Goal: Download file/media

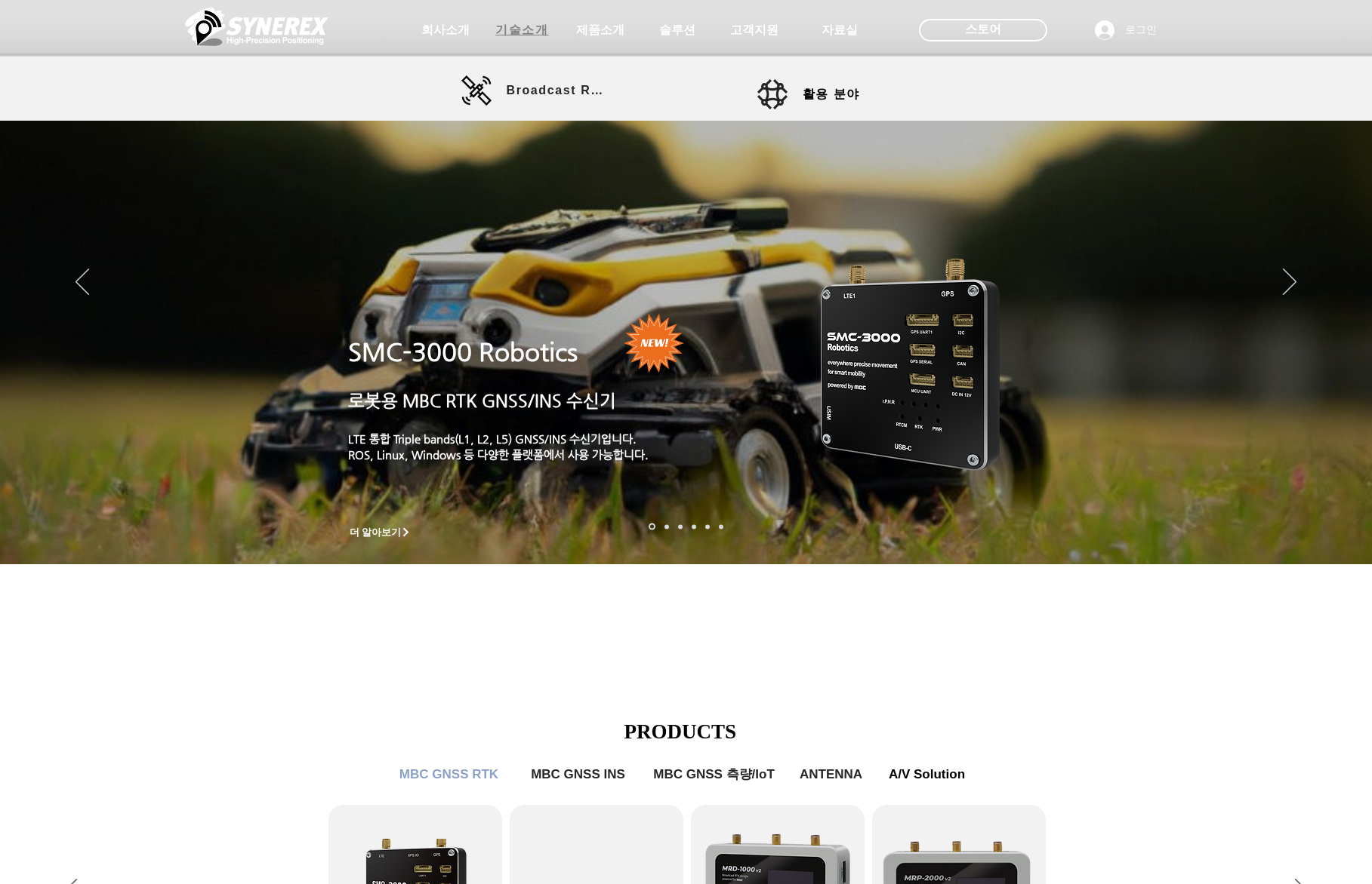
click at [525, 27] on span "기술소개" at bounding box center [521, 30] width 52 height 16
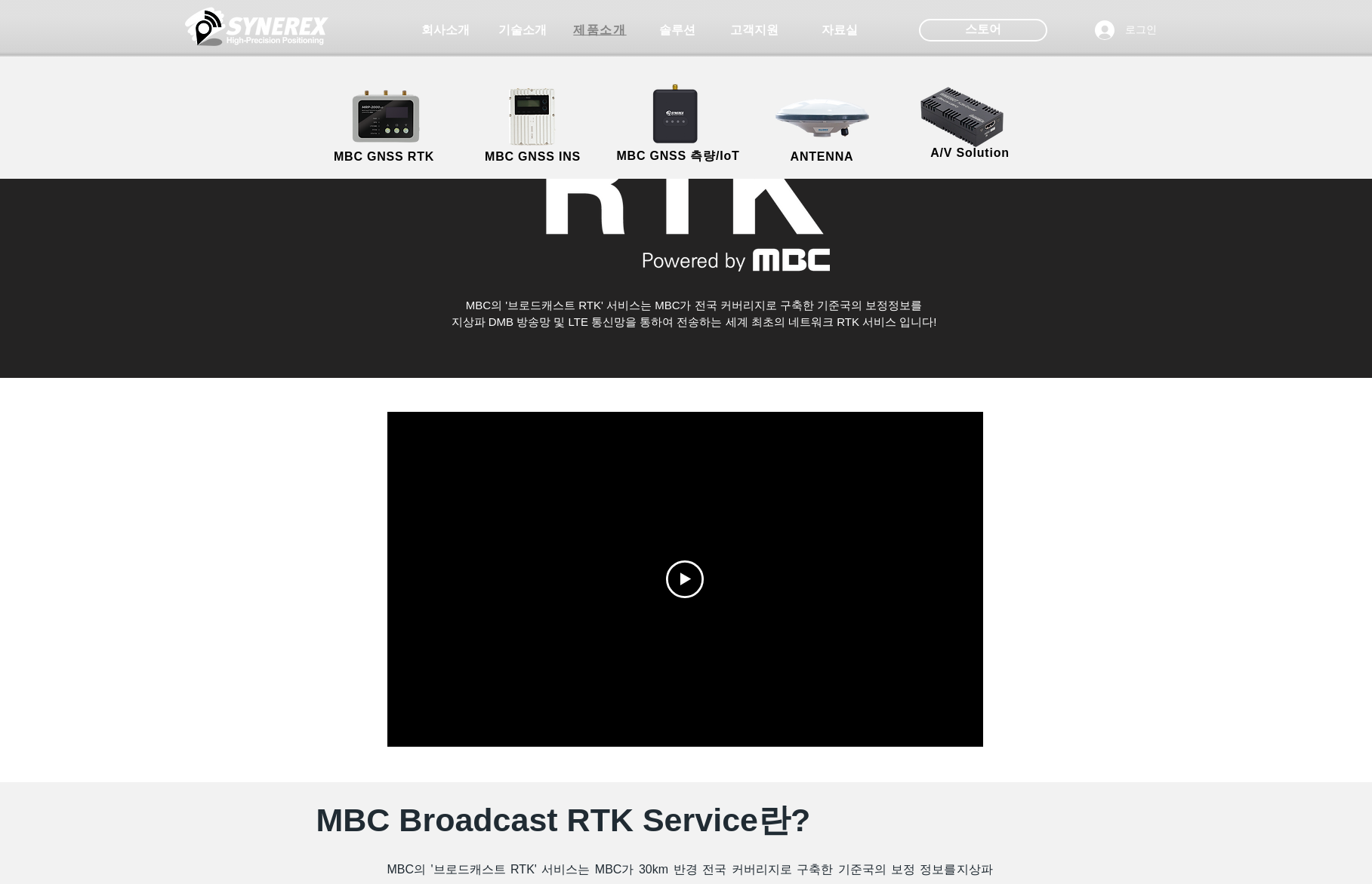
click at [603, 31] on span "제품소개" at bounding box center [599, 30] width 52 height 16
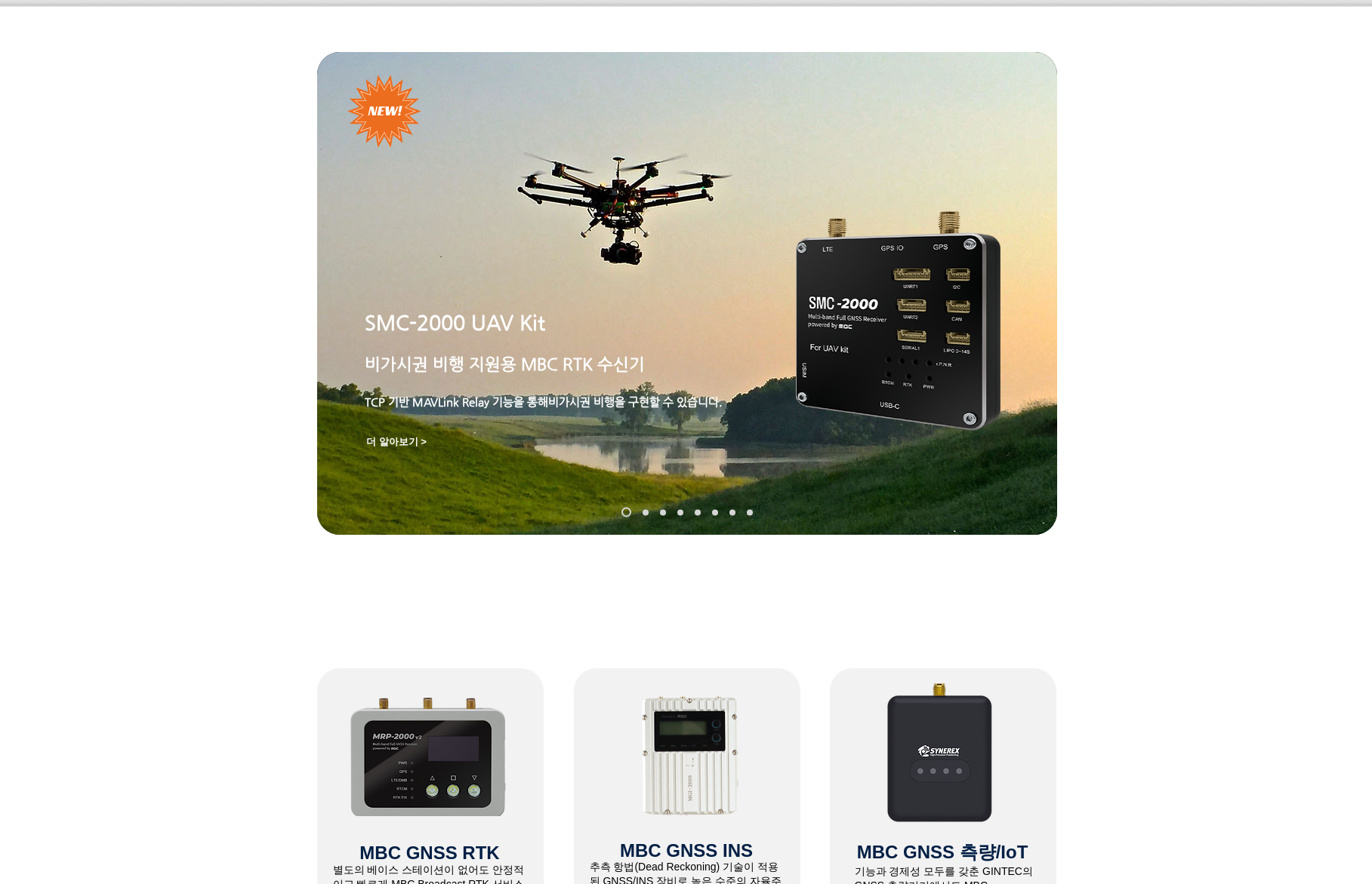
scroll to position [76, 0]
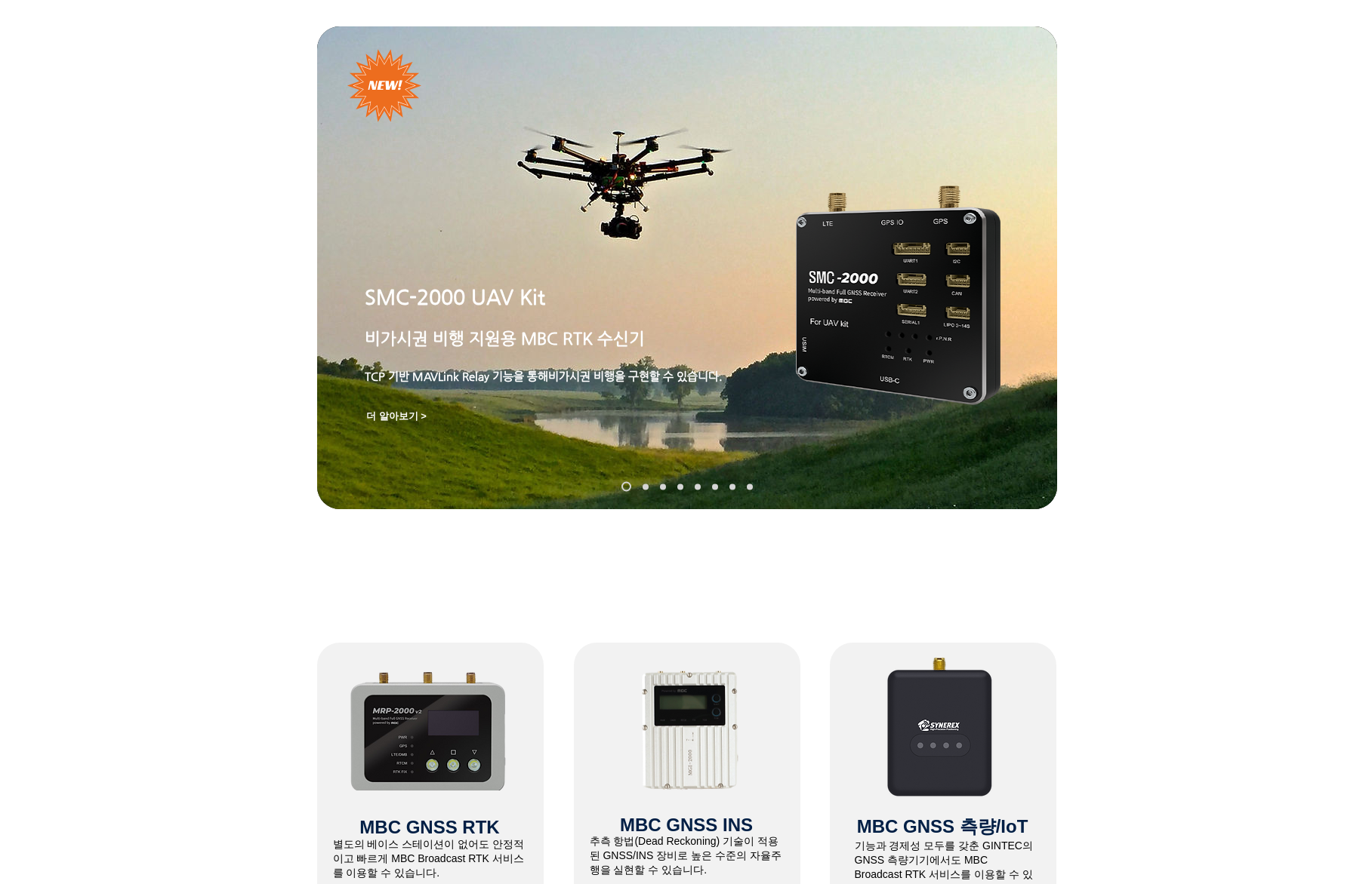
click at [673, 329] on p "비가시권 비행 지원 용 MBC RTK 수신기" at bounding box center [578, 339] width 427 height 23
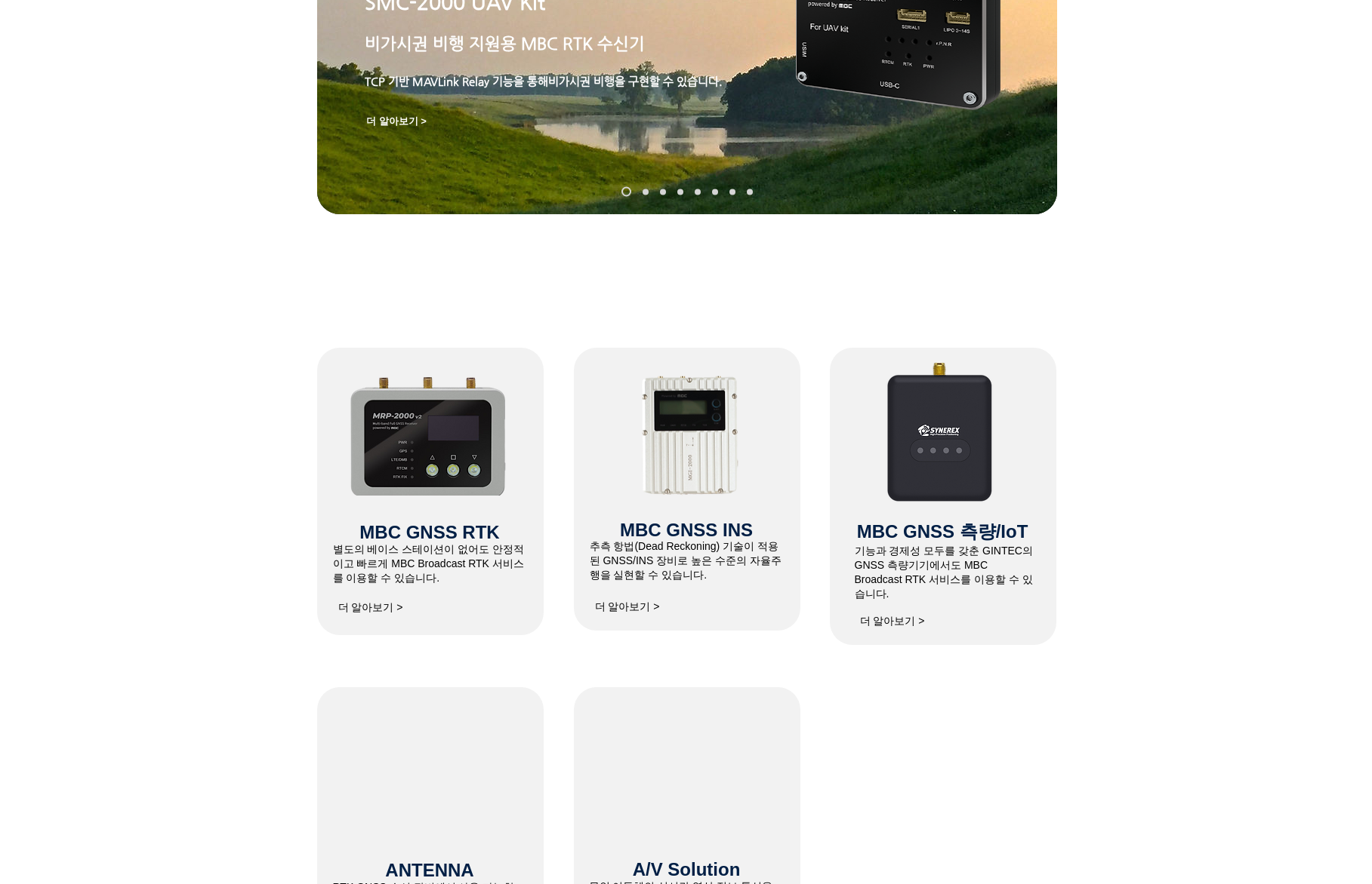
scroll to position [377, 0]
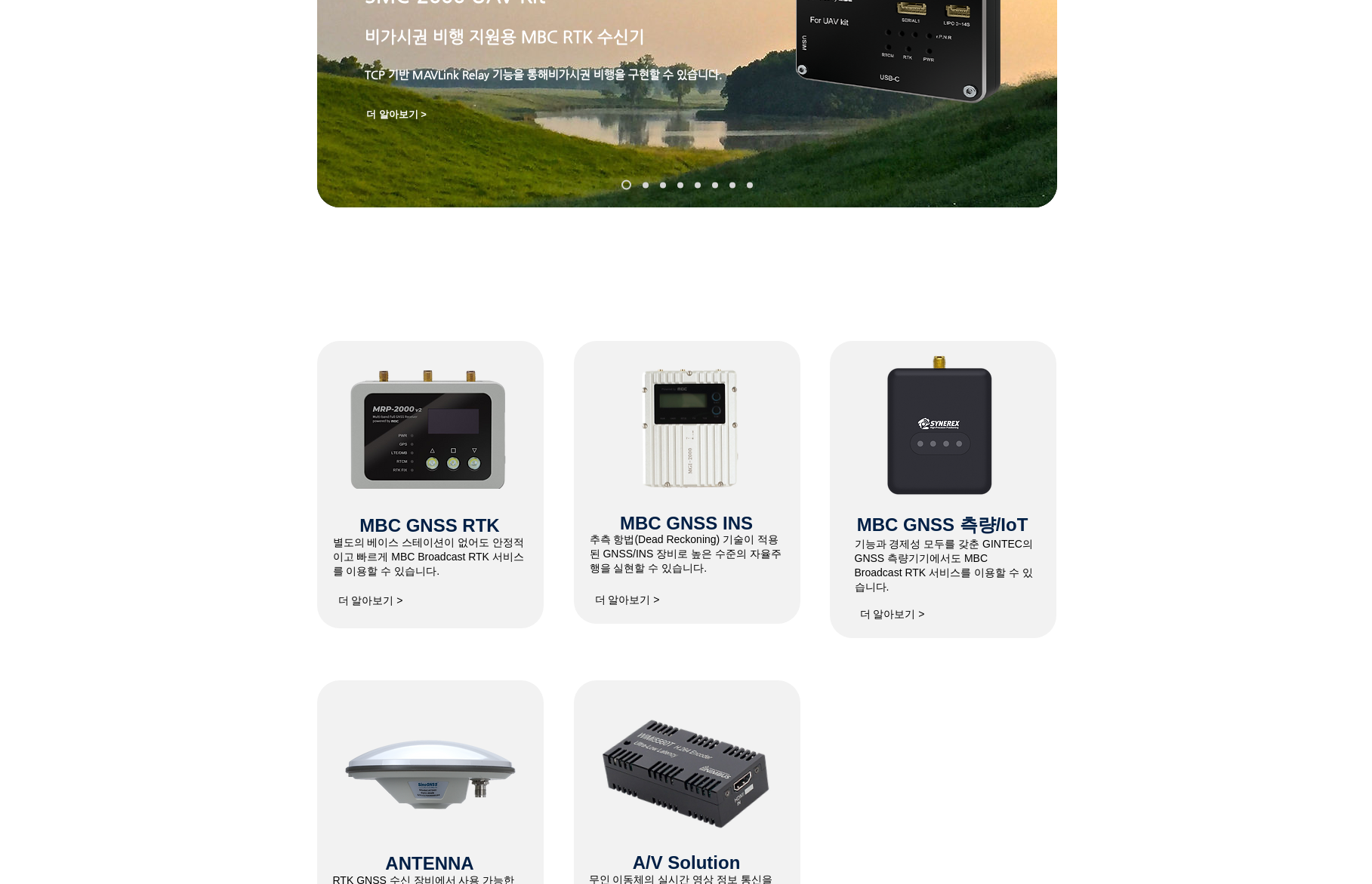
click at [356, 612] on span "더 알아보기 >" at bounding box center [371, 601] width 76 height 30
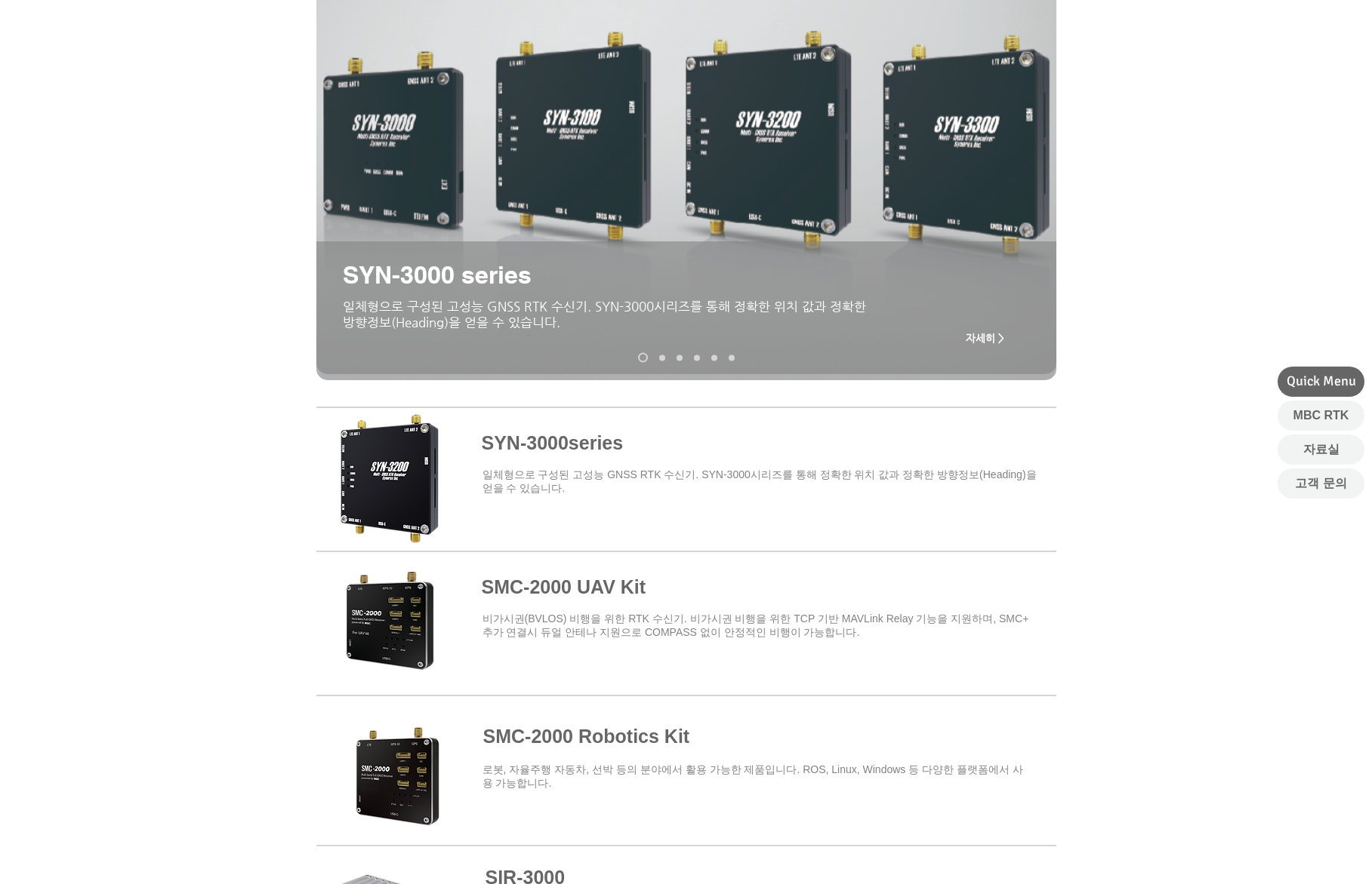
scroll to position [302, 0]
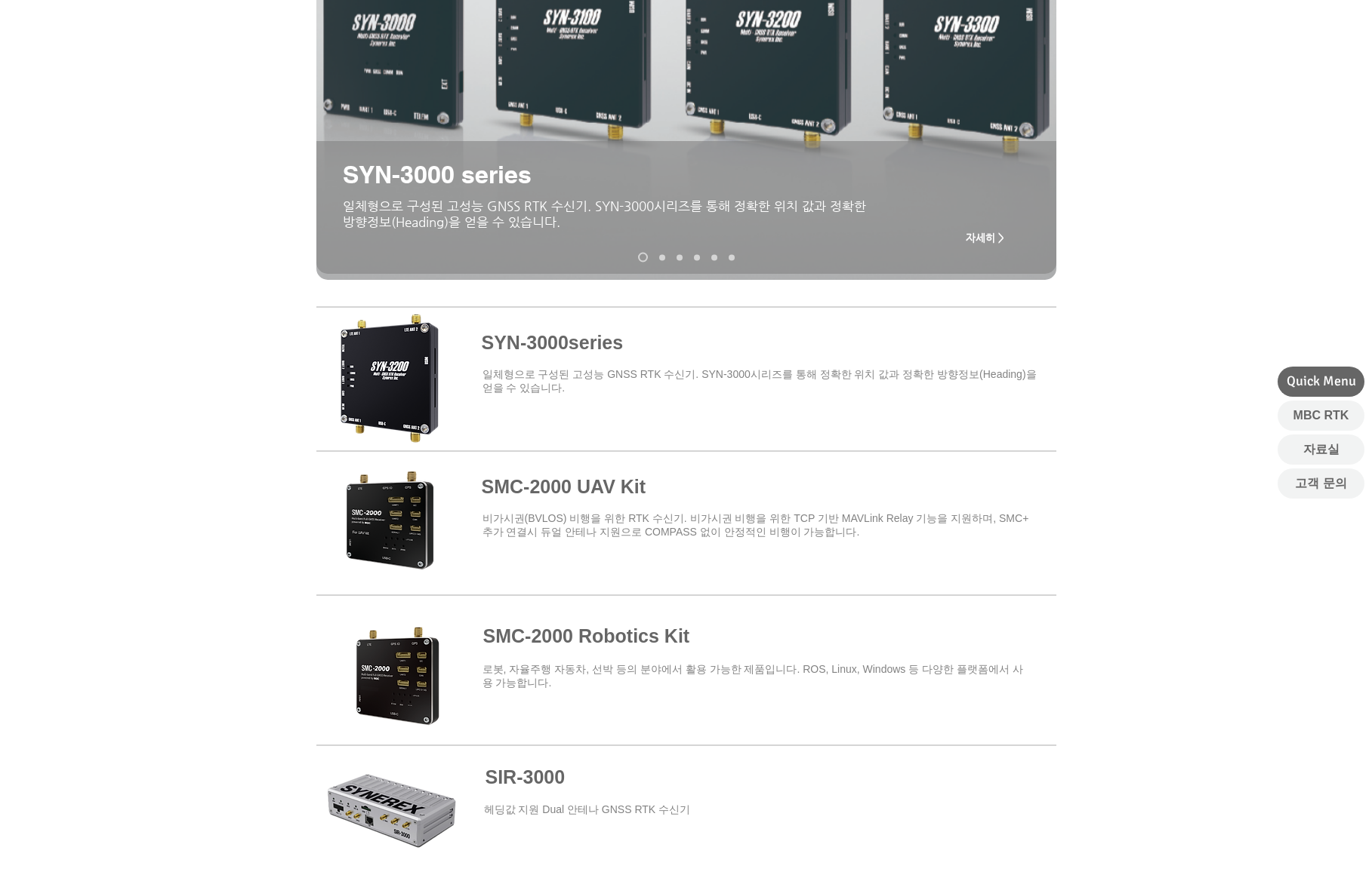
click at [552, 489] on span at bounding box center [686, 520] width 739 height 132
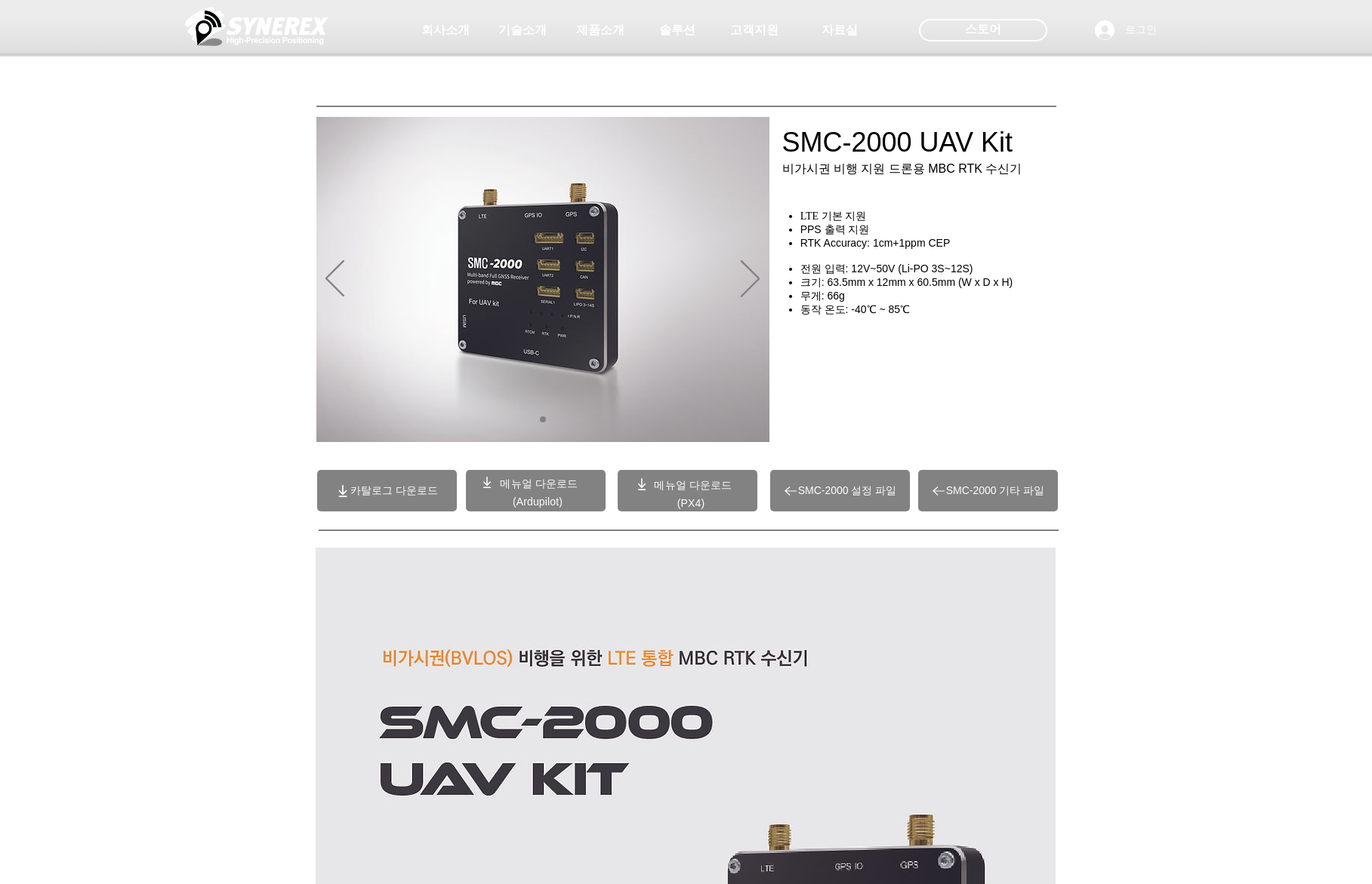
click at [545, 489] on span "메뉴얼 다운로드" at bounding box center [538, 484] width 78 height 12
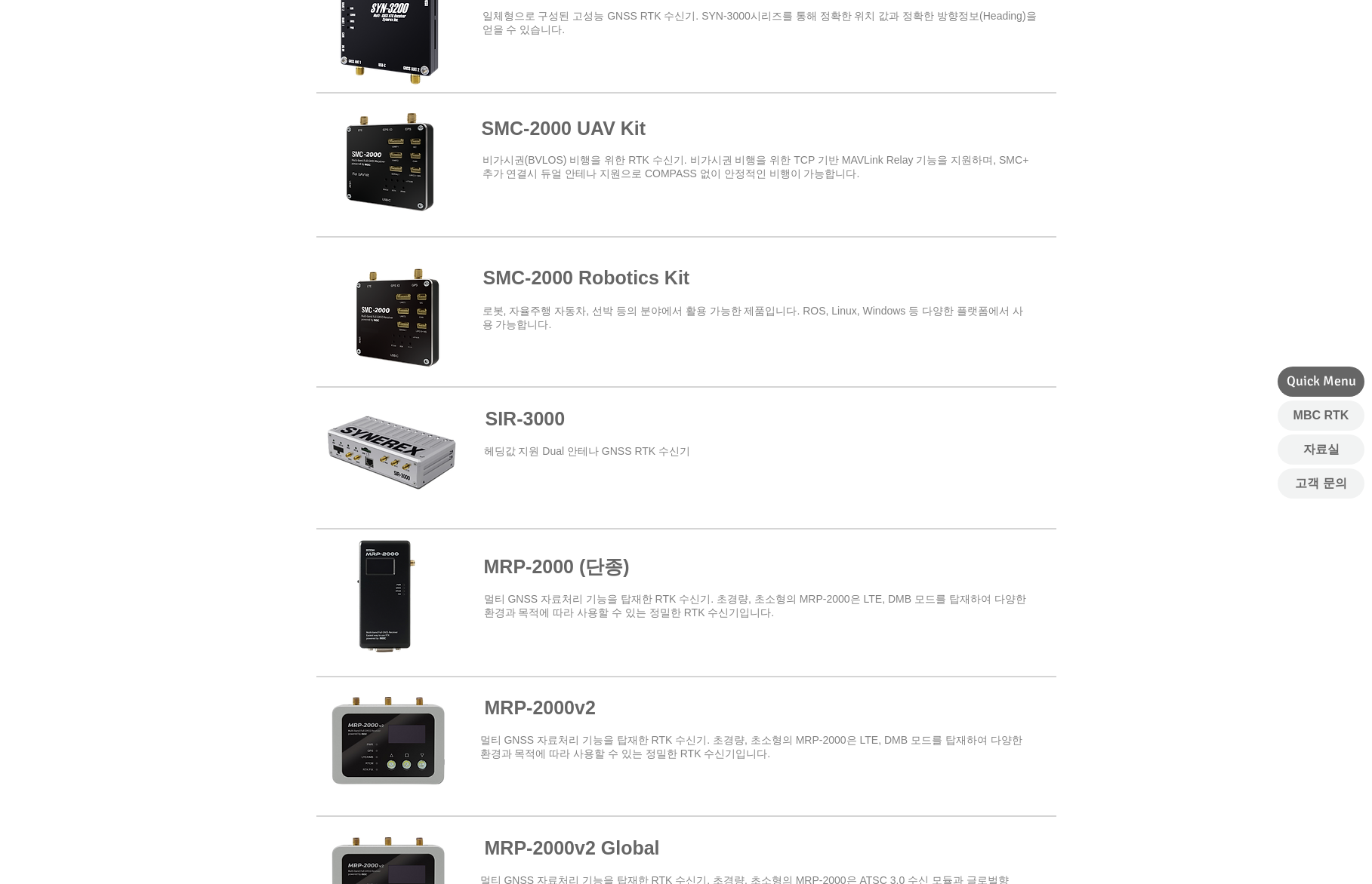
scroll to position [830, 0]
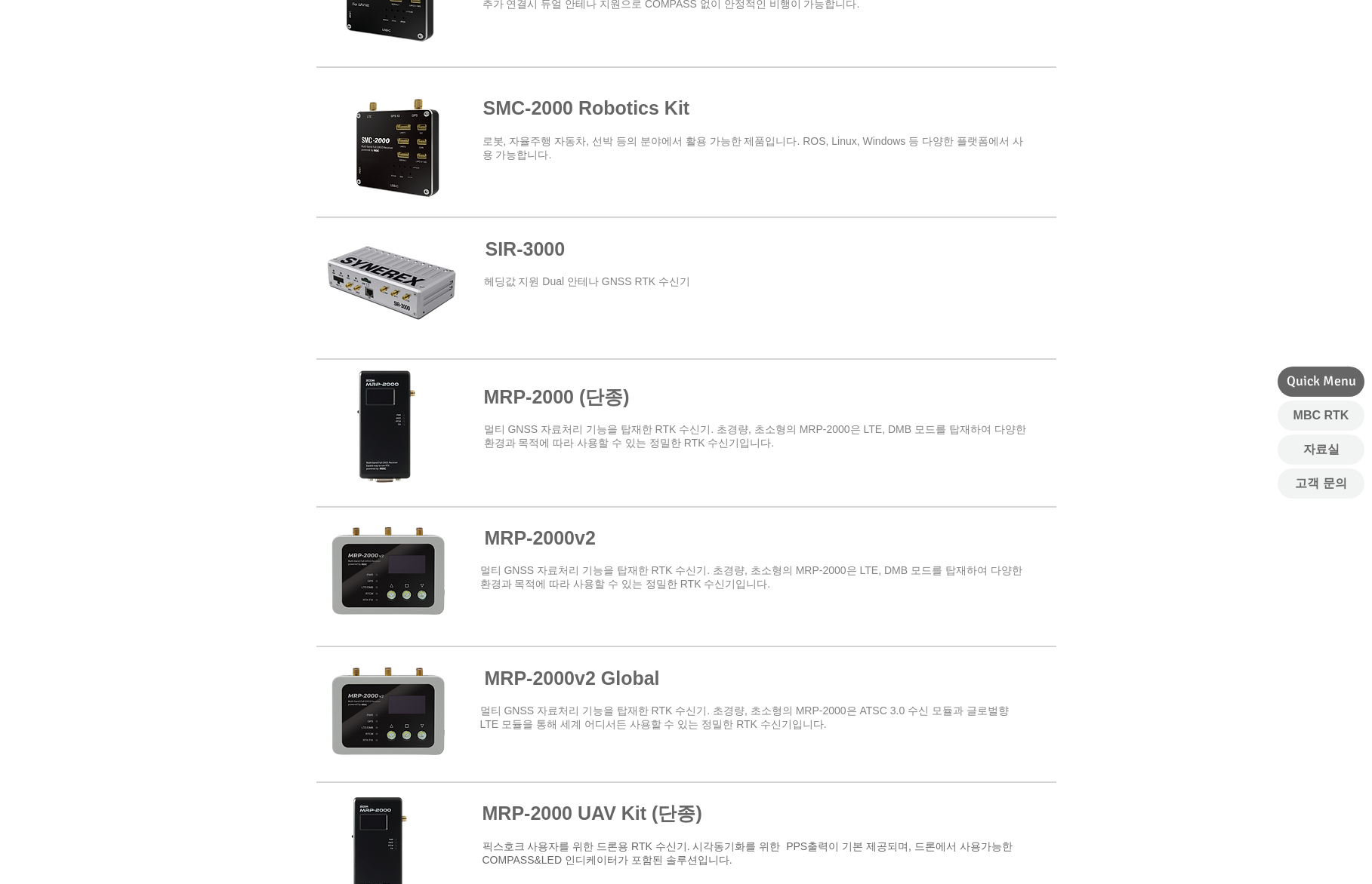
click at [559, 402] on span at bounding box center [686, 428] width 739 height 132
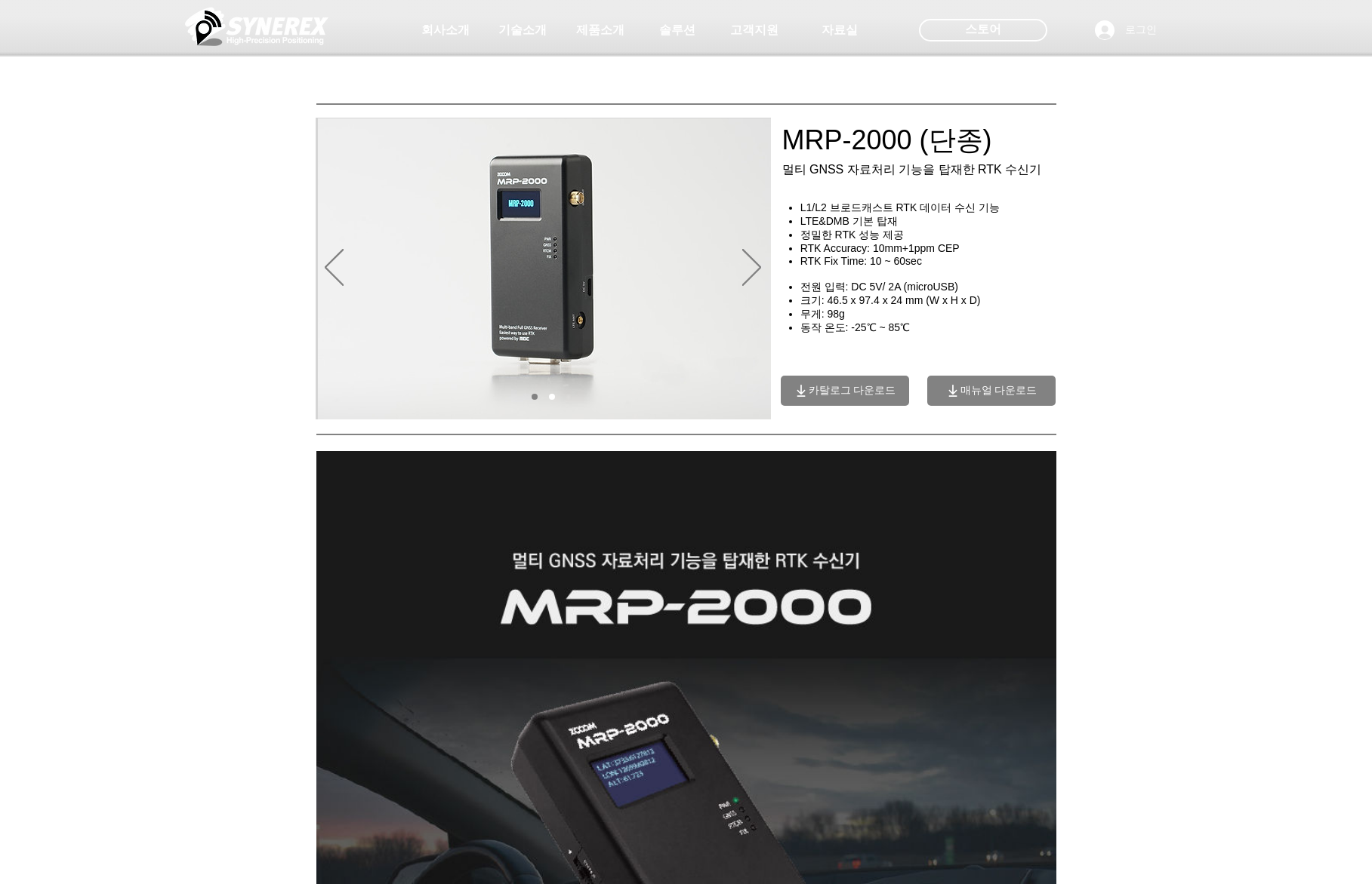
click at [983, 395] on span "매뉴얼 다운로드" at bounding box center [999, 391] width 77 height 14
click at [260, 412] on div "main content" at bounding box center [686, 326] width 1372 height 189
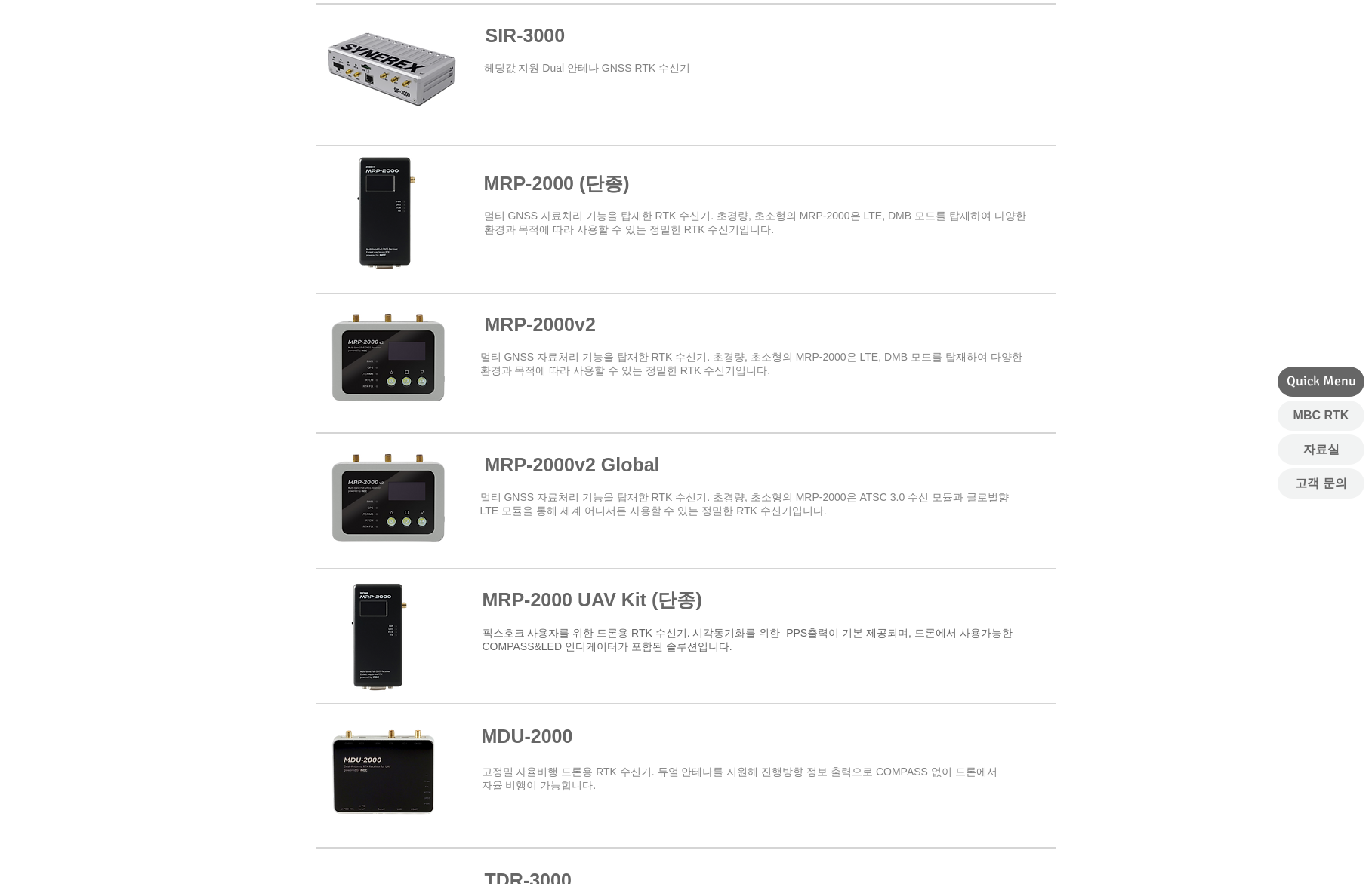
scroll to position [1056, 0]
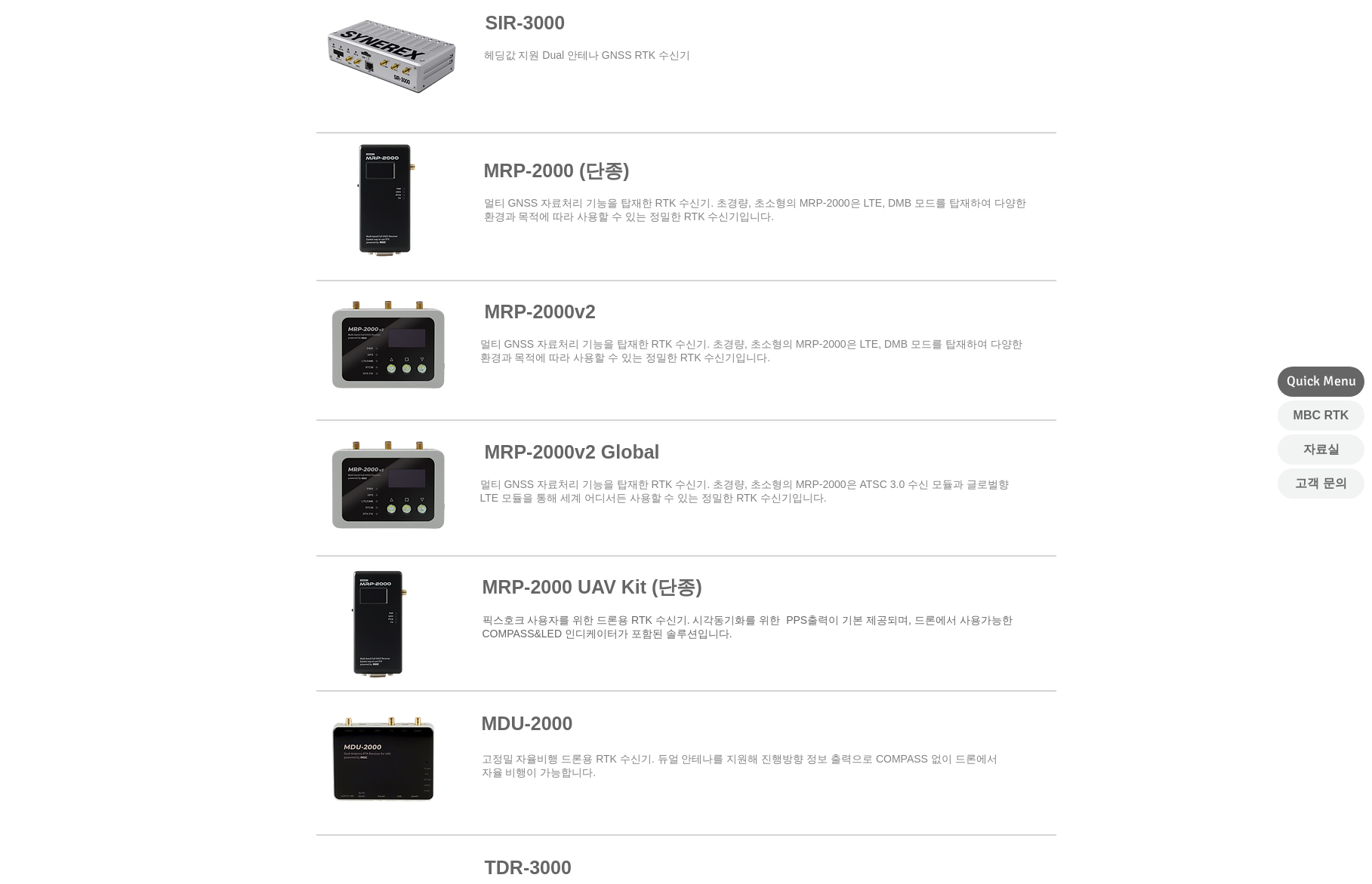
click at [650, 592] on span at bounding box center [686, 624] width 739 height 132
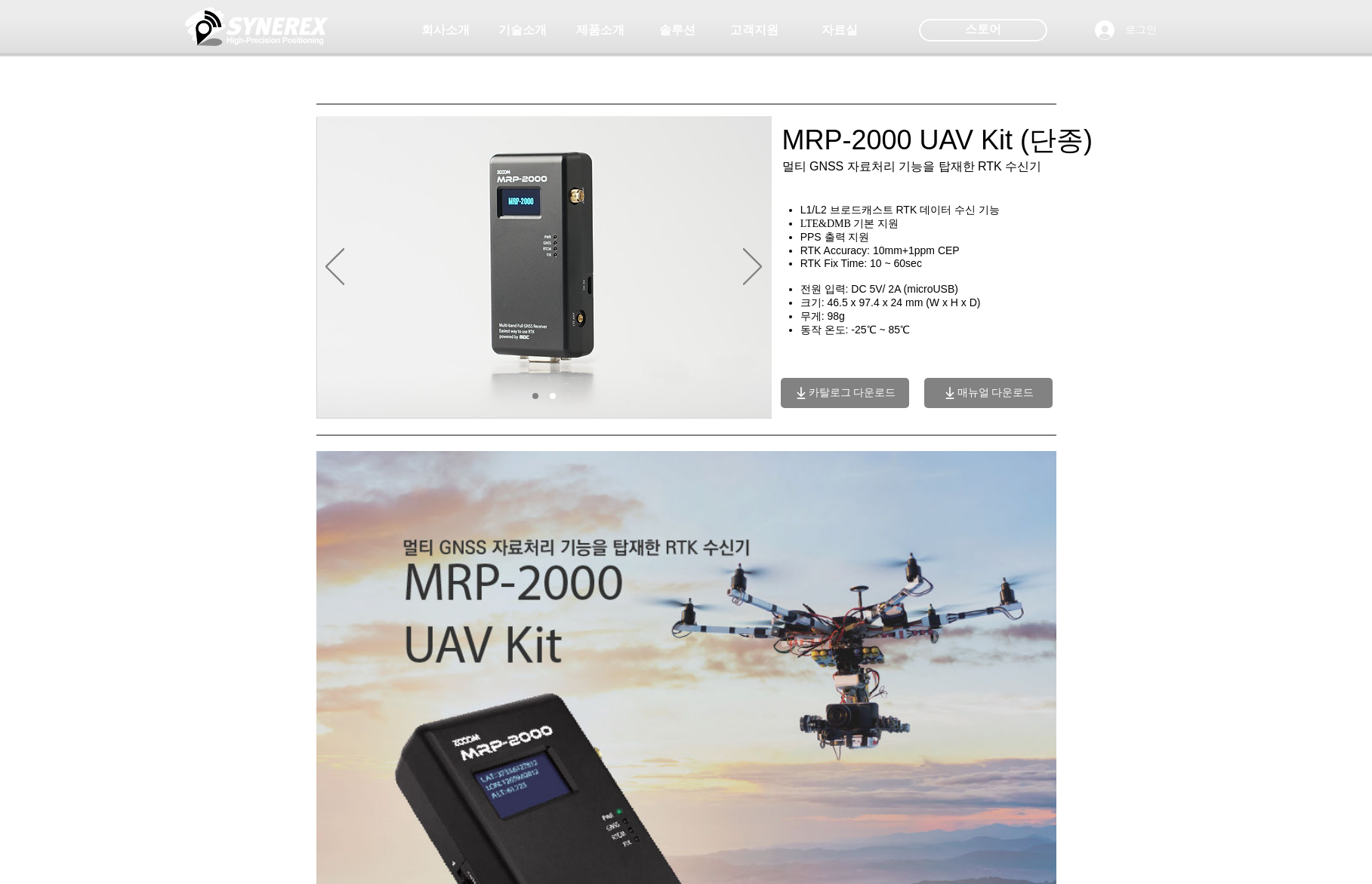
click at [971, 399] on span "매뉴얼 다운로드" at bounding box center [996, 393] width 77 height 14
